Goal: Book appointment/travel/reservation

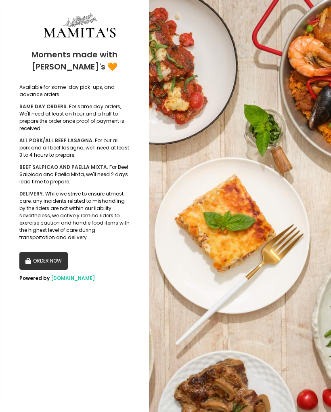
click at [57, 254] on button "ORDER NOW" at bounding box center [43, 261] width 48 height 18
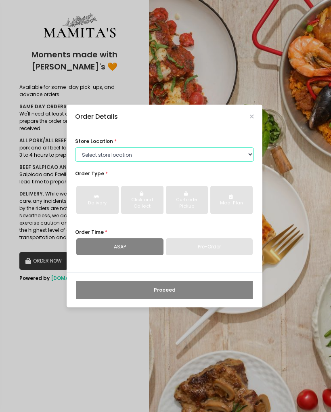
click at [189, 149] on select "Select store location Mamitas PH - [GEOGRAPHIC_DATA] Mamitas PH - [GEOGRAPHIC_D…" at bounding box center [164, 154] width 179 height 15
select select "6602978951b8268a02d72b28"
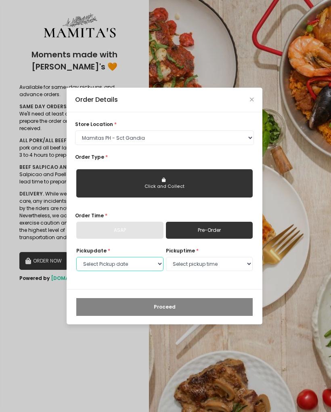
click at [133, 264] on select "Select Pickup date [DATE] [DATE] [DATE] [DATE] [DATE] [DATE] [DATE] [DATE] [DAT…" at bounding box center [119, 264] width 87 height 15
select select "[DATE]"
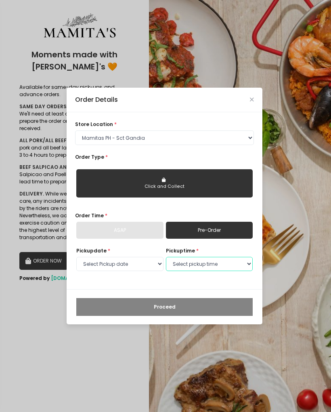
click at [203, 267] on select "Select pickup time 09:00 AM - 09:30 AM 09:30 AM - 10:00 AM 10:00 AM - 10:30 AM …" at bounding box center [209, 264] width 87 height 15
select select "16:00"
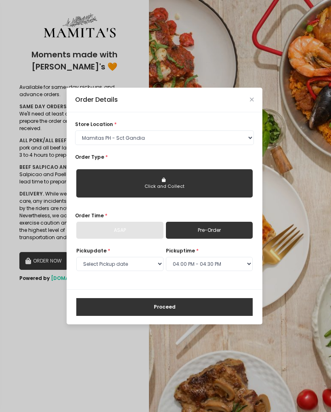
click at [190, 303] on button "Proceed" at bounding box center [164, 307] width 176 height 18
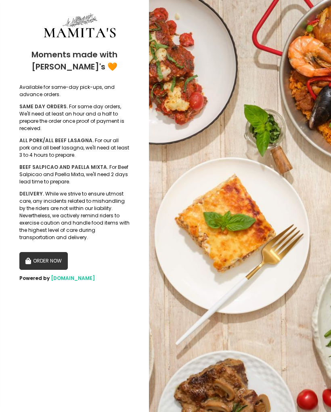
click at [56, 252] on button "ORDER NOW" at bounding box center [43, 261] width 48 height 18
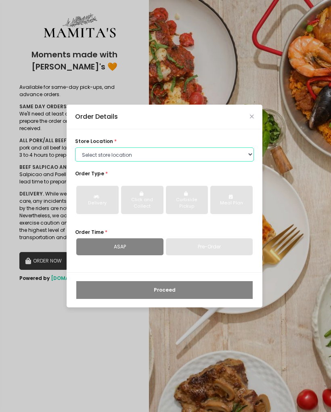
click at [243, 155] on select "Select store location Mamitas PH - [GEOGRAPHIC_DATA] Mamitas PH - [GEOGRAPHIC_D…" at bounding box center [164, 154] width 179 height 15
select select "6602978951b8268a02d72b28"
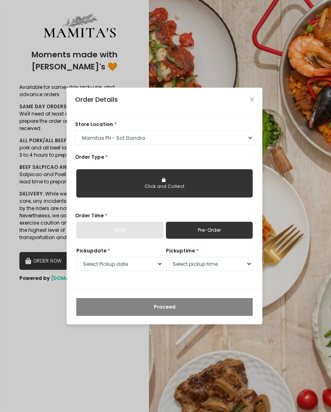
click at [214, 232] on link "Pre-Order" at bounding box center [209, 230] width 87 height 17
click at [147, 268] on select "Select Pickup date [DATE] [DATE] [DATE] [DATE] [DATE] [DATE] [DATE] [DATE] [DAT…" at bounding box center [119, 264] width 87 height 15
select select "[DATE]"
click at [213, 262] on select "Select pickup time 09:00 AM - 09:30 AM 09:30 AM - 10:00 AM 10:00 AM - 10:30 AM …" at bounding box center [209, 264] width 87 height 15
select select "16:00"
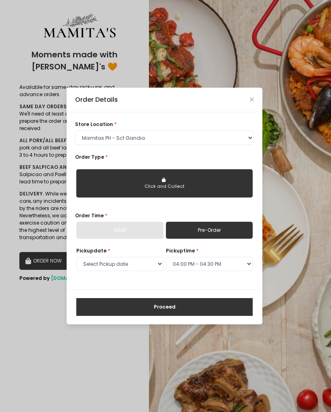
click at [186, 308] on button "Proceed" at bounding box center [164, 307] width 176 height 18
